Goal: Information Seeking & Learning: Compare options

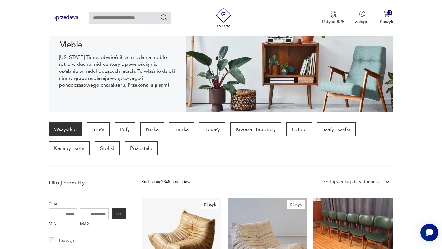
scroll to position [109, 0]
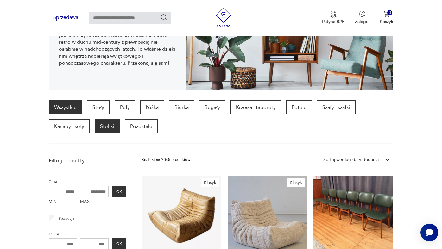
click at [107, 127] on p "Stoliki" at bounding box center [107, 126] width 25 height 14
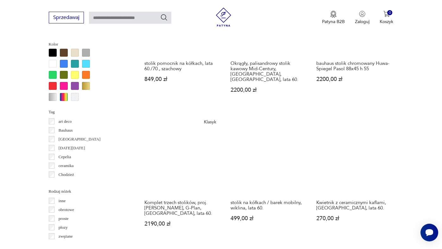
scroll to position [589, 0]
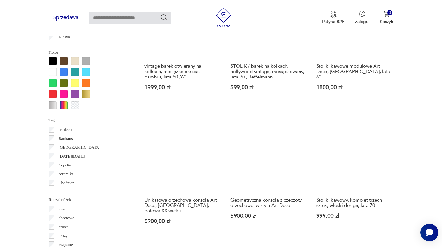
scroll to position [587, 0]
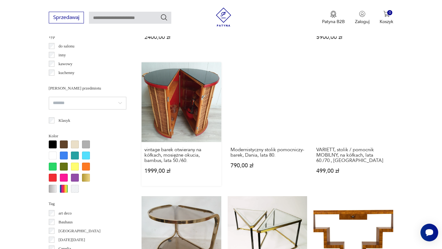
scroll to position [490, 0]
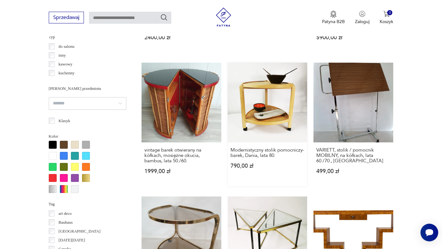
click at [279, 103] on link "Modernistyczny stolik pomocniczy- barek, Dania, lata 80. 790,00 zł" at bounding box center [268, 125] width 80 height 124
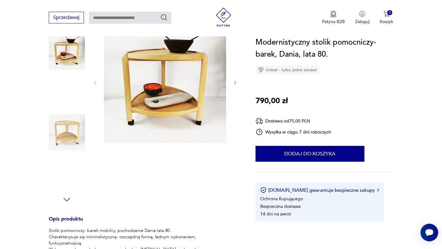
click at [66, 91] on img at bounding box center [67, 92] width 36 height 36
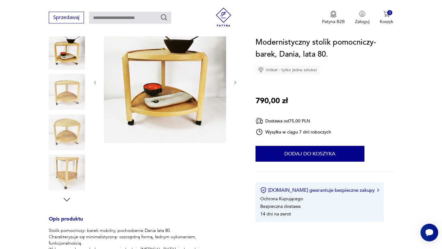
click at [66, 101] on img at bounding box center [67, 92] width 36 height 36
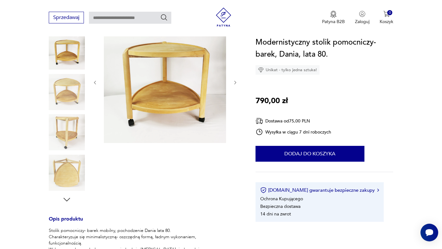
click at [66, 123] on img at bounding box center [67, 132] width 36 height 36
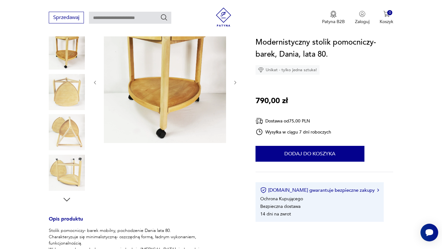
click at [66, 167] on img at bounding box center [67, 173] width 36 height 36
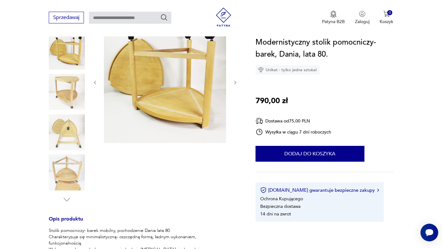
scroll to position [83, 0]
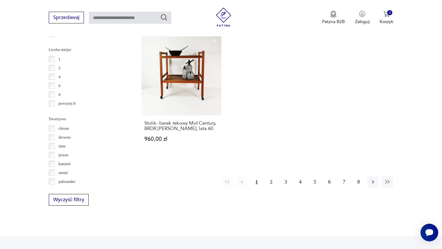
scroll to position [919, 0]
click at [371, 185] on icon "button" at bounding box center [373, 182] width 6 height 6
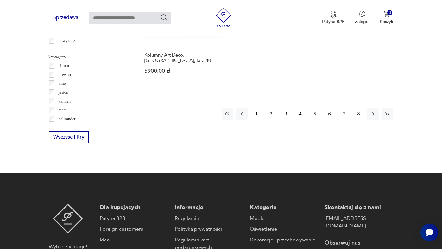
scroll to position [987, 0]
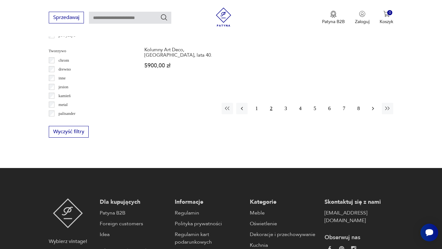
click at [370, 114] on button "button" at bounding box center [372, 108] width 11 height 11
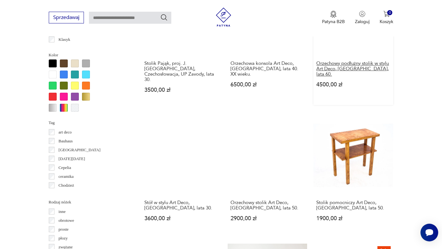
scroll to position [573, 0]
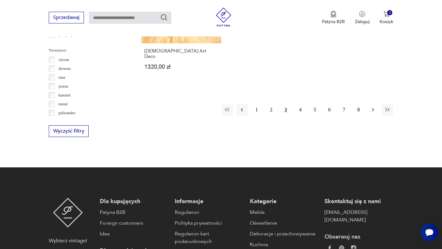
click at [373, 112] on icon "button" at bounding box center [373, 109] width 2 height 3
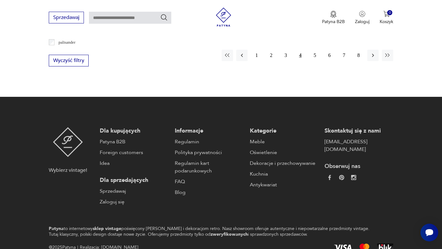
scroll to position [1060, 0]
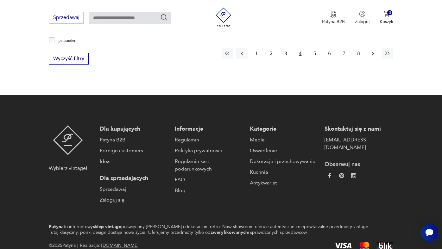
click at [372, 57] on icon "button" at bounding box center [373, 53] width 6 height 6
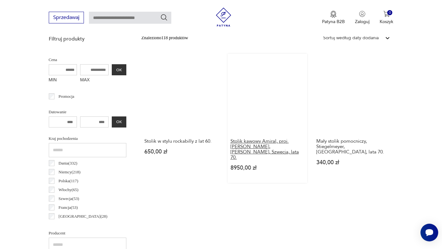
scroll to position [232, 0]
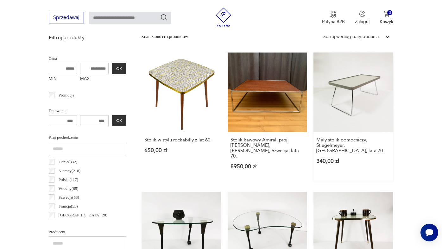
click at [333, 93] on link "Mały stolik pomocniczy, Stiegelmeyer, [GEOGRAPHIC_DATA], lata 70. 340,00 zł" at bounding box center [353, 117] width 80 height 129
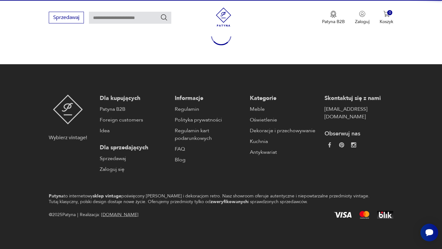
scroll to position [84, 0]
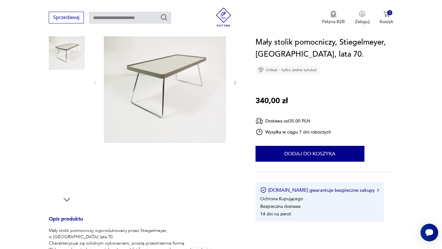
click at [64, 92] on img at bounding box center [67, 92] width 36 height 36
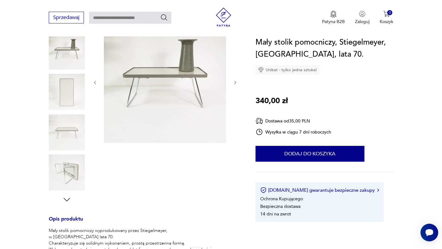
click at [59, 97] on img at bounding box center [67, 92] width 36 height 36
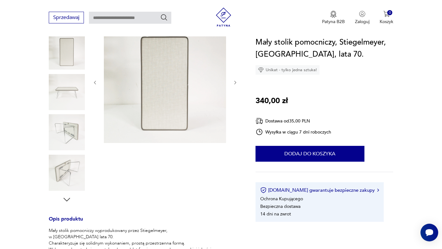
click at [59, 111] on div at bounding box center [67, 113] width 36 height 158
click at [56, 131] on img at bounding box center [67, 132] width 36 height 36
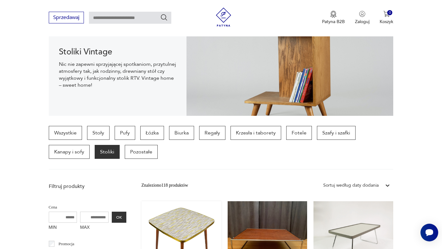
scroll to position [232, 0]
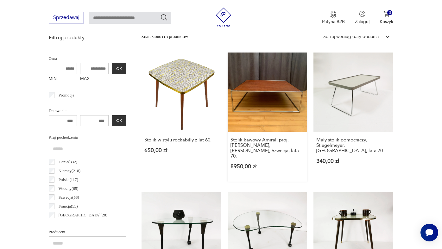
click at [259, 102] on link "Stolik kawowy Amiral, proj. [PERSON_NAME], [PERSON_NAME], Szwecja, lata 70. 895…" at bounding box center [268, 117] width 80 height 129
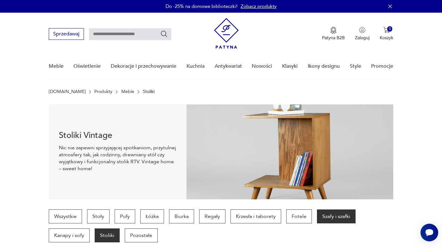
click at [330, 220] on p "Szafy i szafki" at bounding box center [336, 217] width 39 height 14
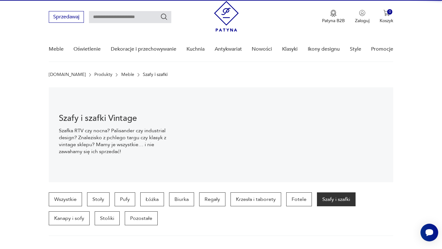
scroll to position [168, 0]
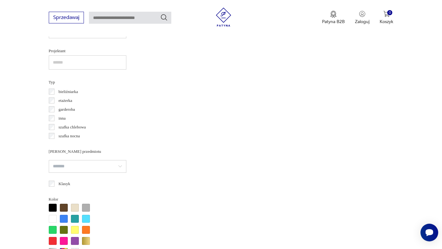
scroll to position [445, 0]
